Goal: Check status

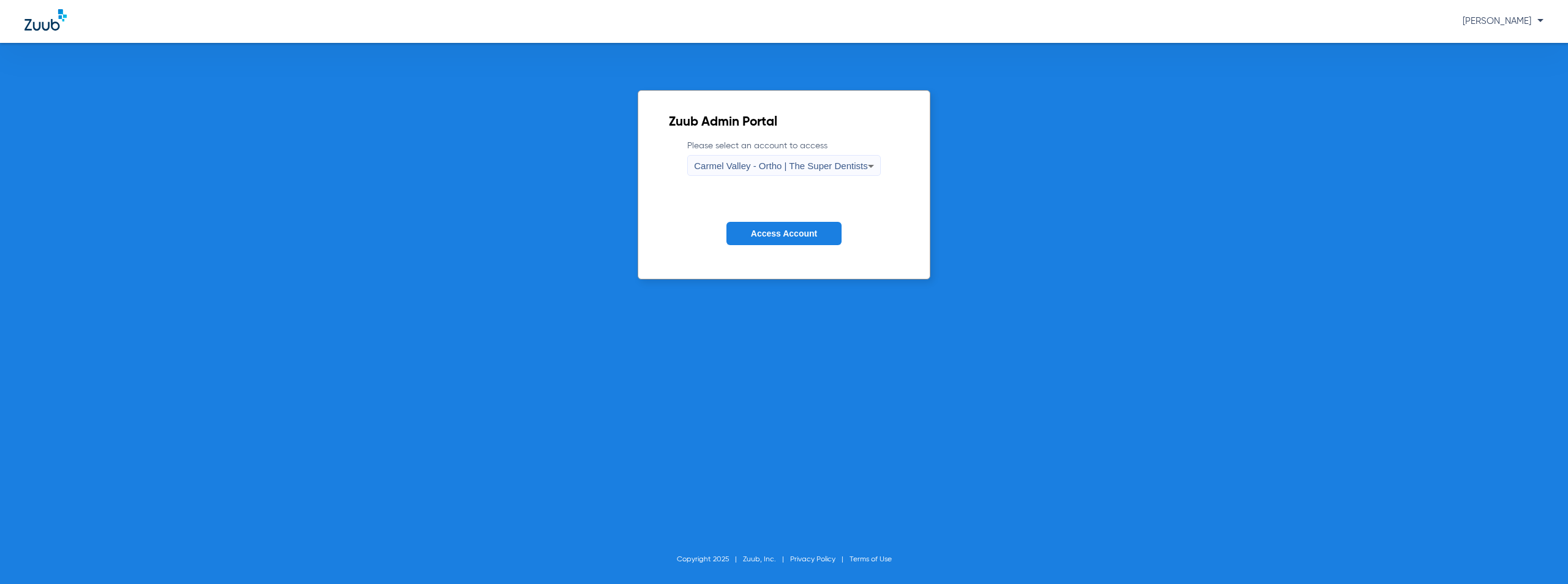
click at [795, 167] on span "Carmel Valley - Ortho | The Super Dentists" at bounding box center [780, 166] width 174 height 11
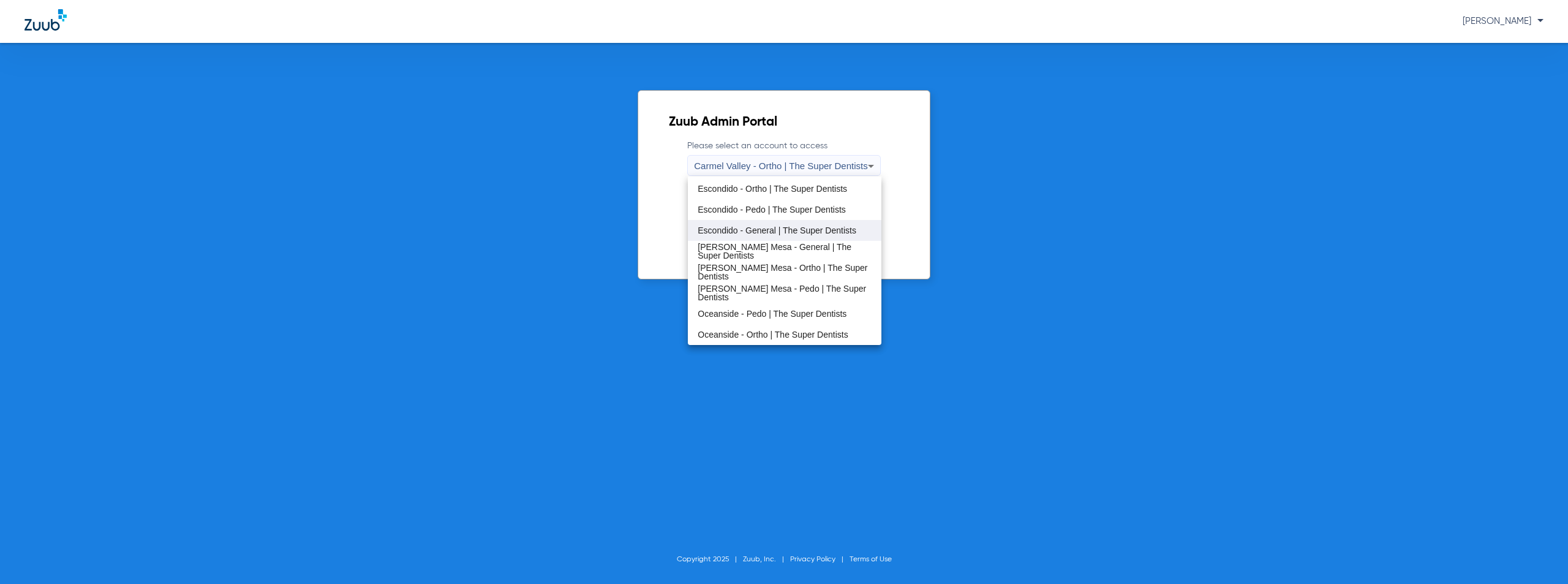
scroll to position [82, 0]
click at [766, 229] on span "EastLake - Pedo | The Super Dentists" at bounding box center [769, 229] width 144 height 9
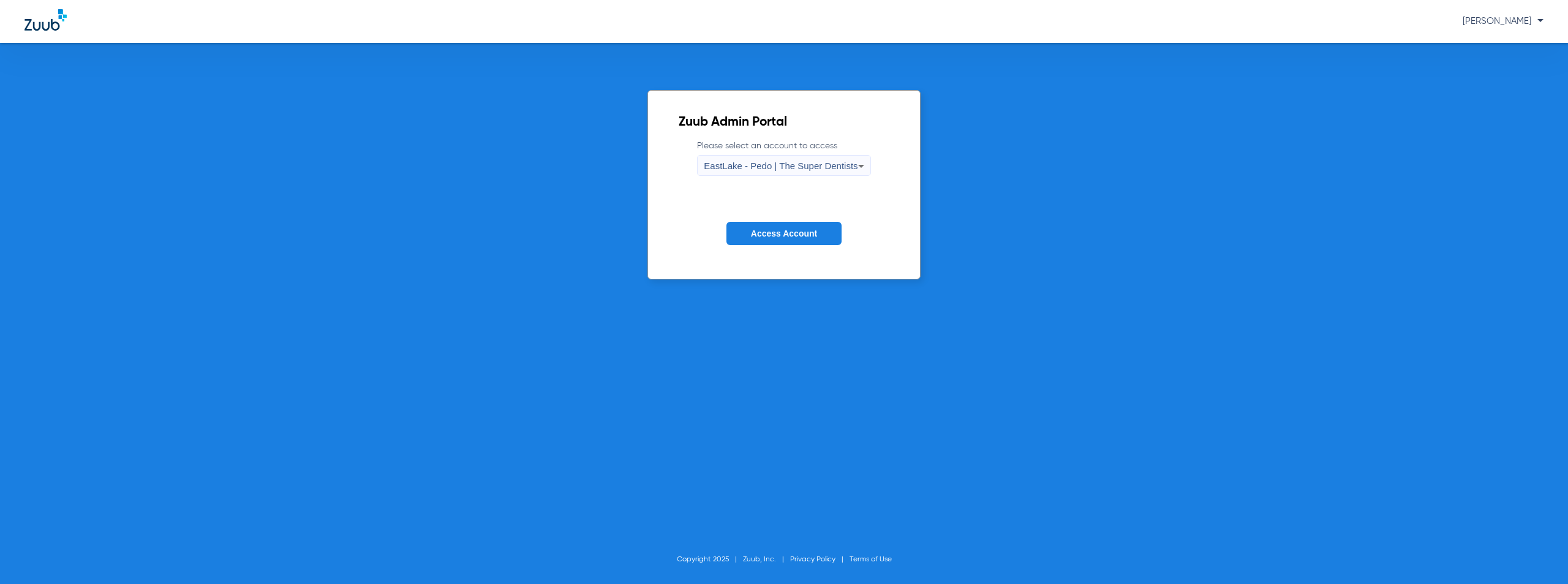
click at [766, 229] on span "Access Account" at bounding box center [784, 233] width 66 height 10
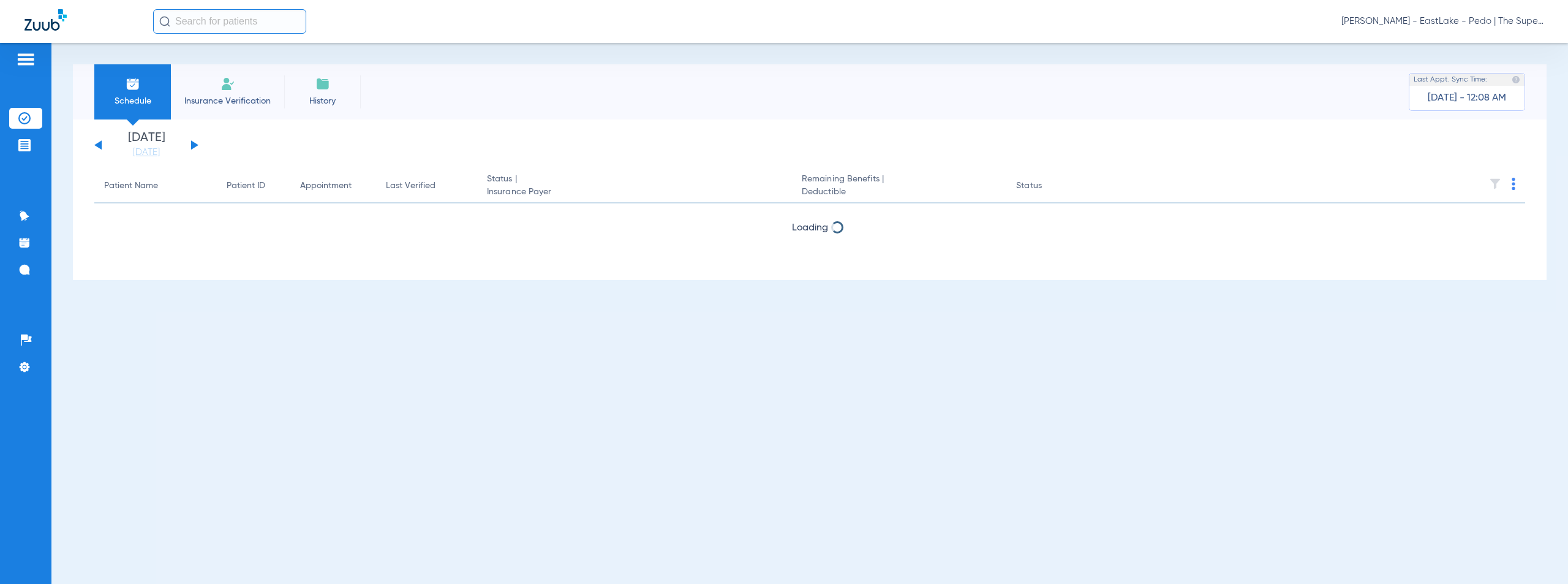
click at [194, 145] on button at bounding box center [195, 145] width 7 height 9
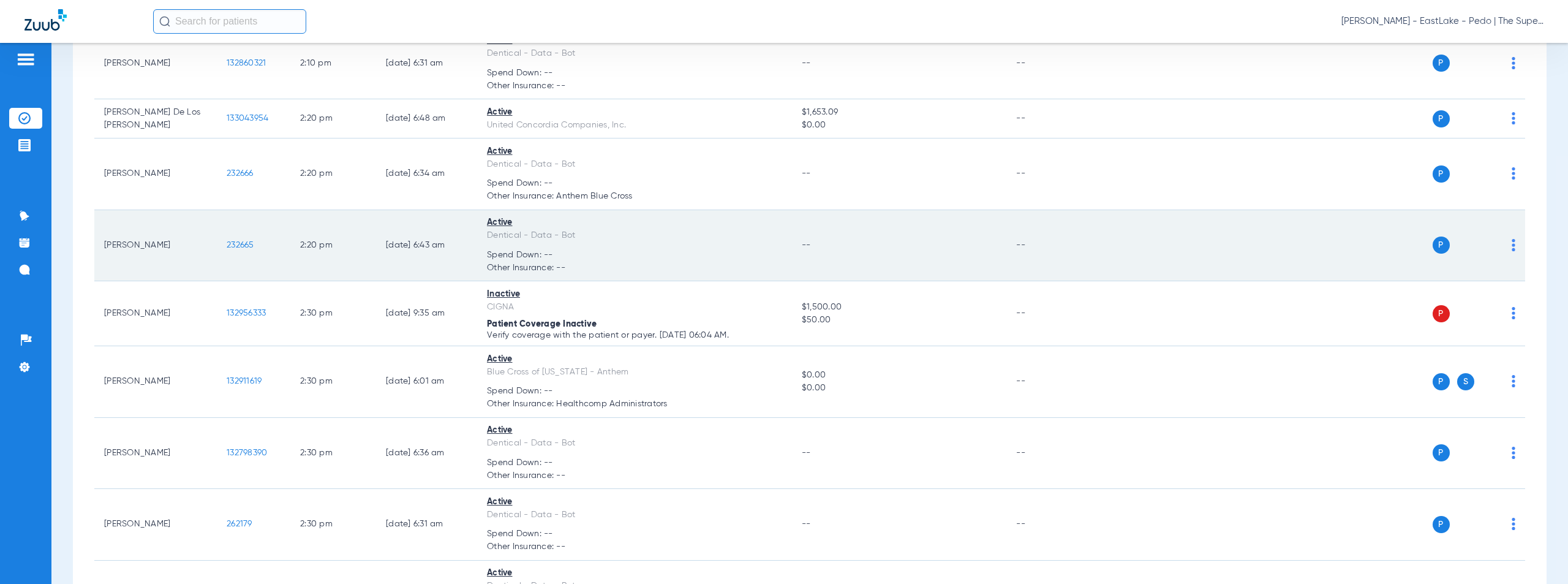
scroll to position [8459, 0]
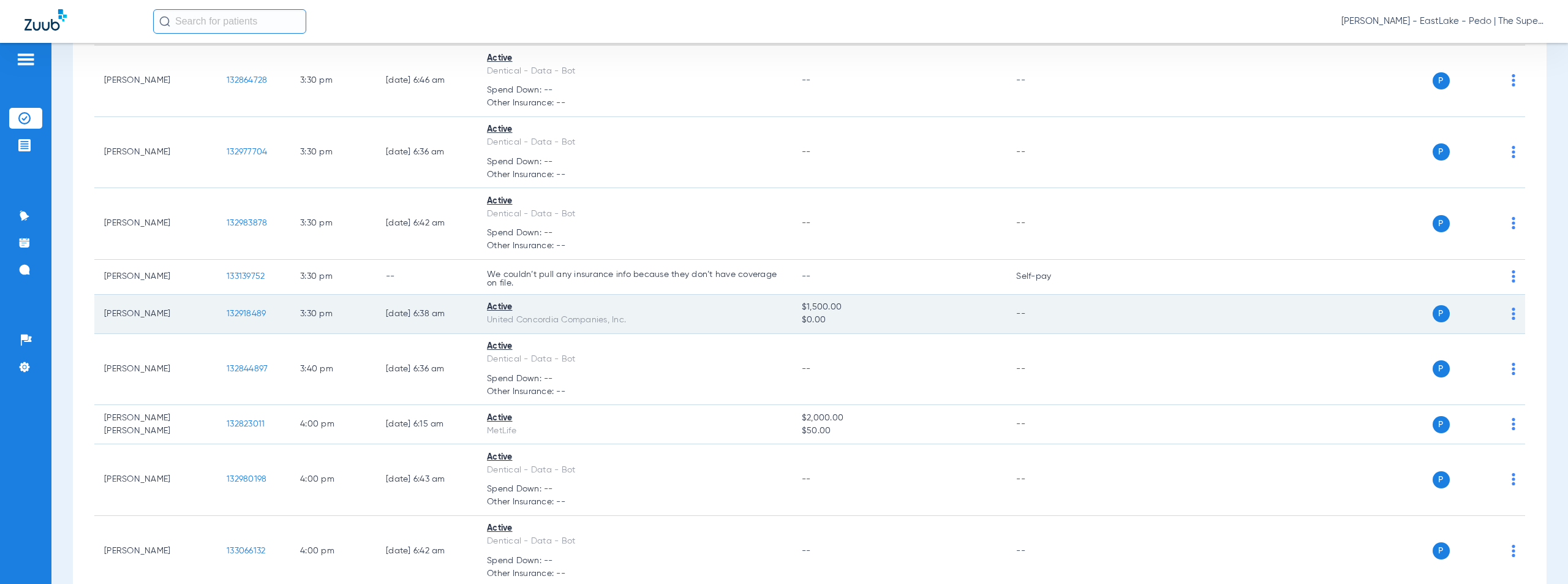
click at [254, 314] on span "132918489" at bounding box center [246, 313] width 40 height 9
